Goal: Task Accomplishment & Management: Use online tool/utility

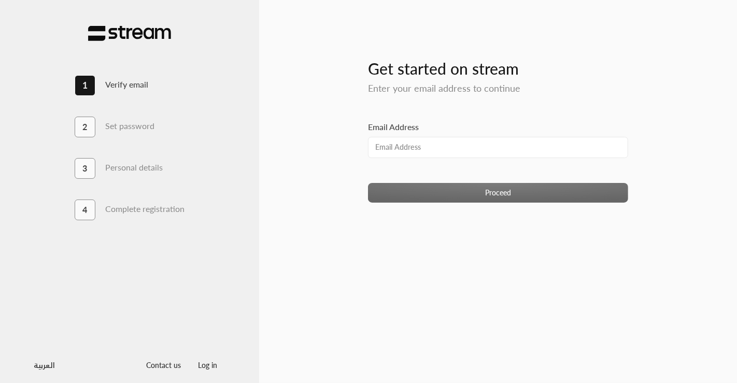
click at [328, 263] on div "Get started on stream Enter your email address to continue Email Address Procee…" at bounding box center [498, 191] width 478 height 349
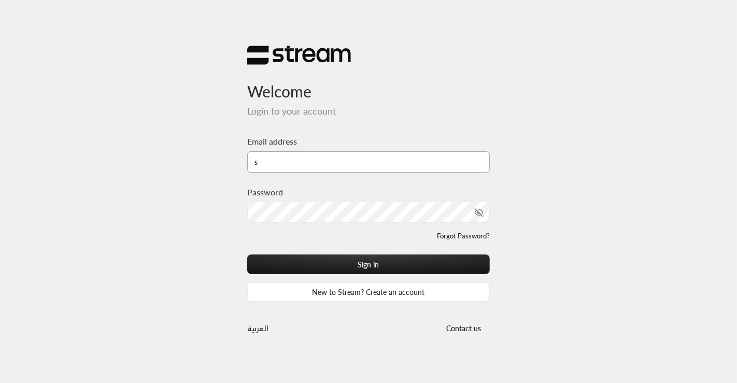
click at [266, 165] on input "s" at bounding box center [368, 161] width 243 height 21
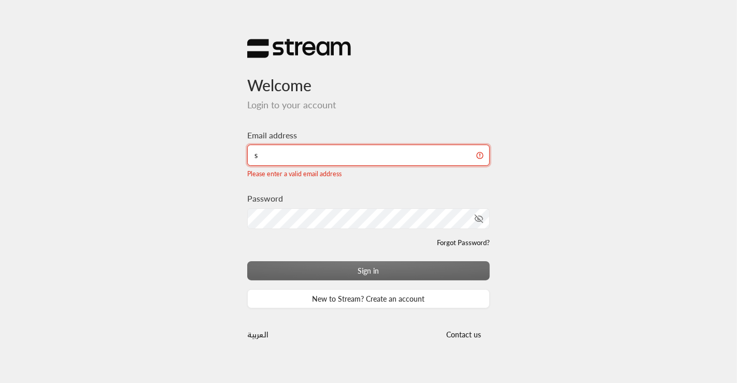
type input "[EMAIL_ADDRESS][DOMAIN_NAME]"
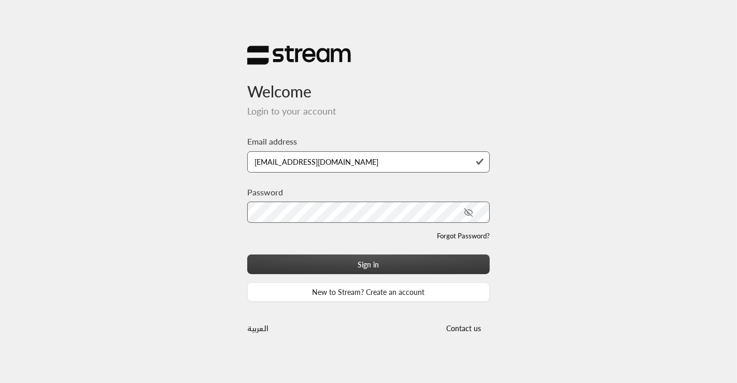
click at [370, 264] on button "Sign in" at bounding box center [368, 264] width 243 height 19
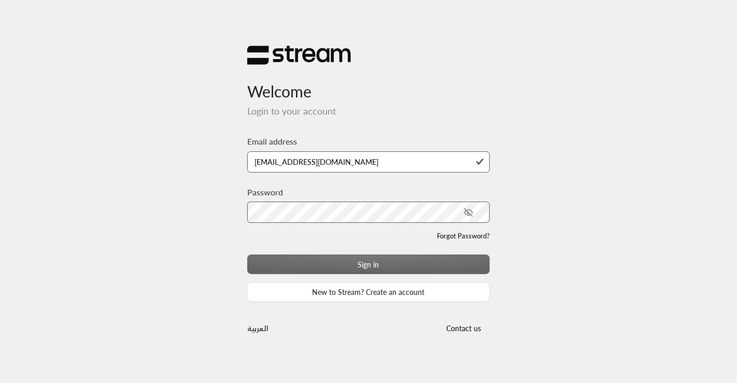
click at [375, 264] on div "Sign in New to Stream? Create an account" at bounding box center [368, 278] width 243 height 47
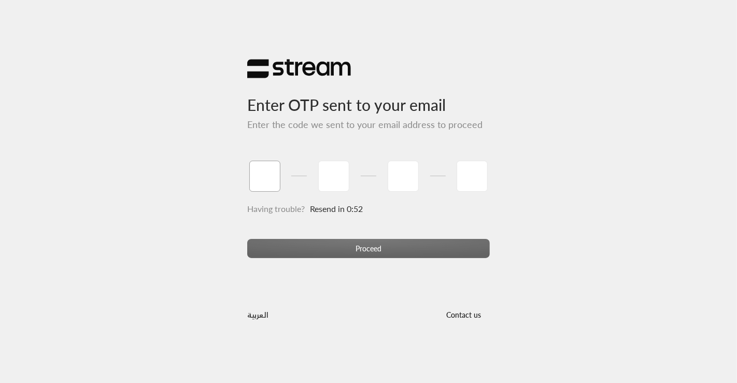
type input "3"
type input "9"
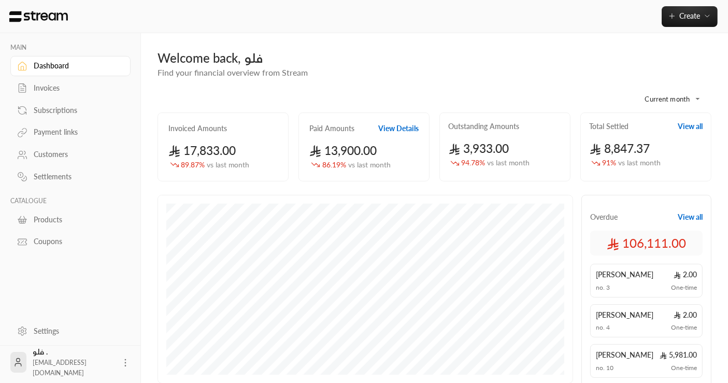
click at [44, 86] on div "Invoices" at bounding box center [76, 88] width 84 height 10
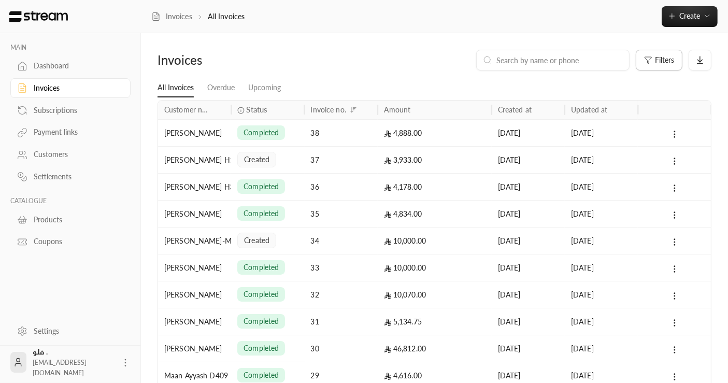
click at [664, 65] on button "Filters" at bounding box center [659, 60] width 47 height 21
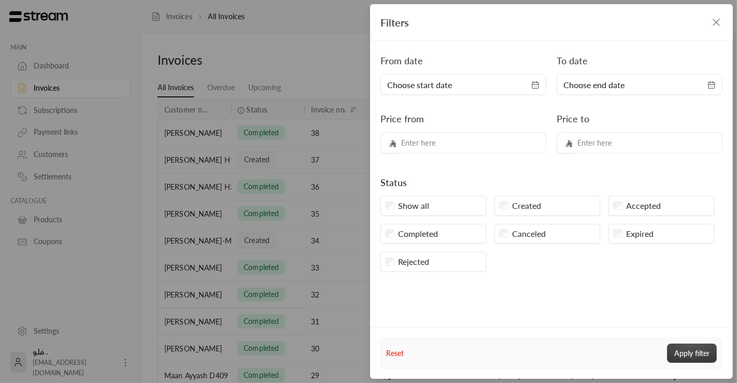
click at [693, 354] on button "Apply filter" at bounding box center [692, 353] width 50 height 19
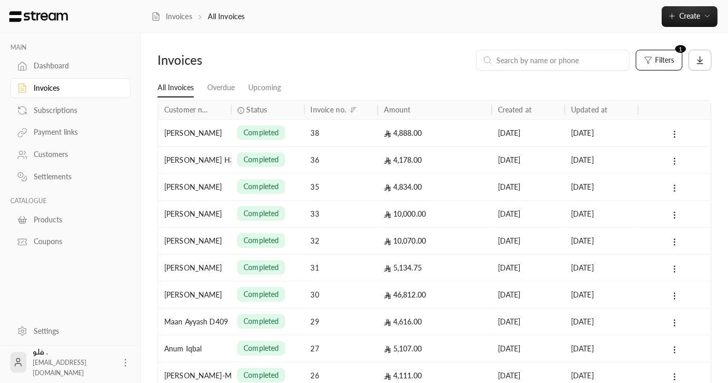
click at [704, 61] on icon at bounding box center [700, 59] width 9 height 9
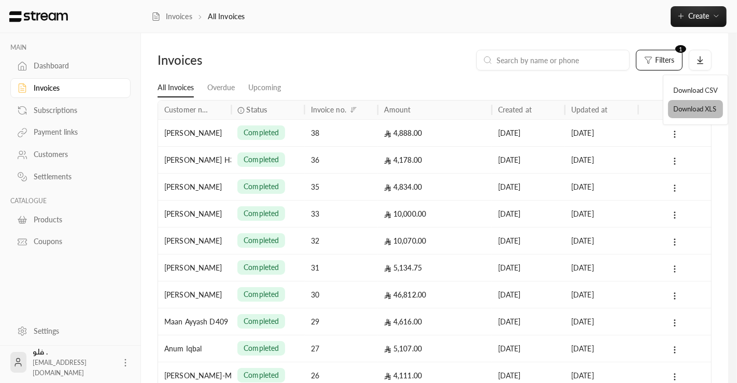
click at [687, 105] on li "Download XLS" at bounding box center [695, 109] width 55 height 19
